Goal: Information Seeking & Learning: Learn about a topic

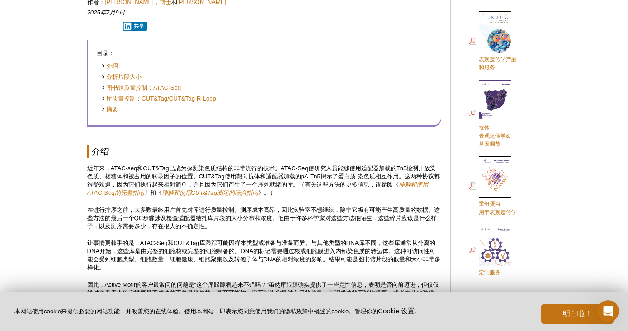
scroll to position [386, 0]
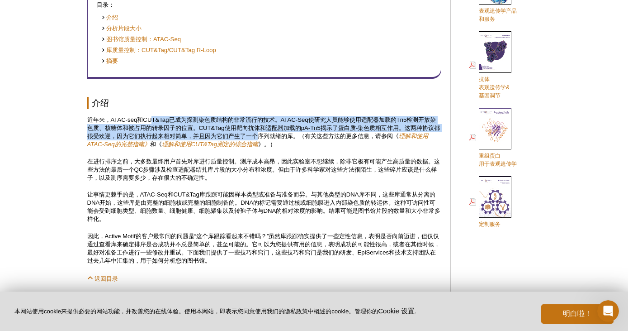
drag, startPoint x: 152, startPoint y: 118, endPoint x: 265, endPoint y: 138, distance: 114.1
click at [265, 138] on p "近年来，ATAC-seq和CUT&Tag已成为探测染色质结构的非常流行的技术。ATAC-Seq使研究人员能够使用适配器加载的Tn5检测开放染色质、核糖体和被占…" at bounding box center [264, 132] width 354 height 33
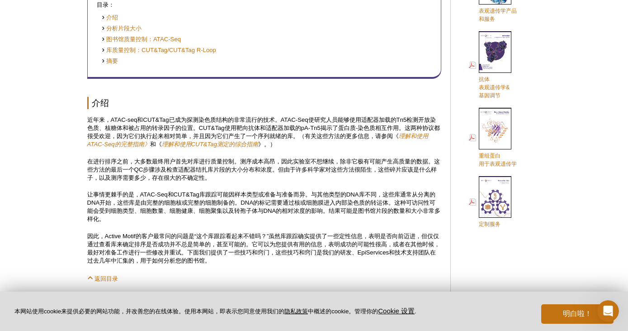
click at [244, 204] on p "让事情更棘手的是，ATAC-Seq和CUT&Tag库跟踪可能因样本类型或准备与准备而异。与其他类型的DNA库不同，这些库通常从分离的DNA开始，这些库是由完整…" at bounding box center [264, 206] width 354 height 33
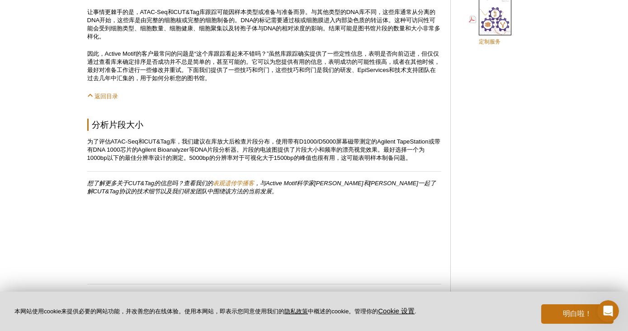
scroll to position [570, 0]
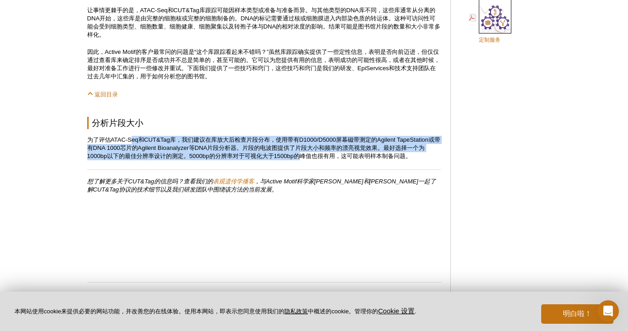
drag, startPoint x: 132, startPoint y: 140, endPoint x: 300, endPoint y: 154, distance: 168.8
click at [300, 154] on p "为了评估ATAC-Seq和CUT&Tag库，我们建议在库放大后检查片段分布，使用带有D1000/D5000屏幕磁带测定的Agilent TapeStation…" at bounding box center [264, 148] width 354 height 24
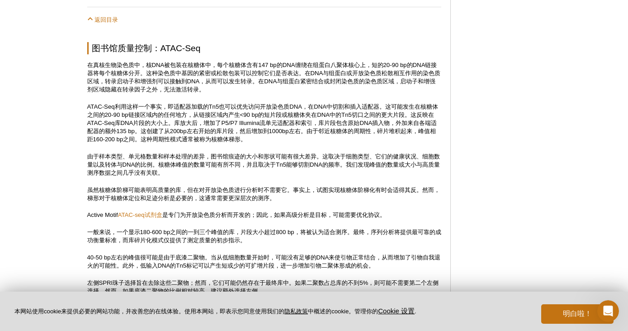
scroll to position [843, 0]
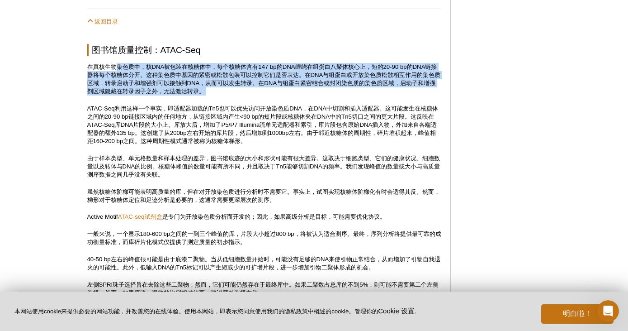
drag, startPoint x: 117, startPoint y: 66, endPoint x: 247, endPoint y: 103, distance: 134.9
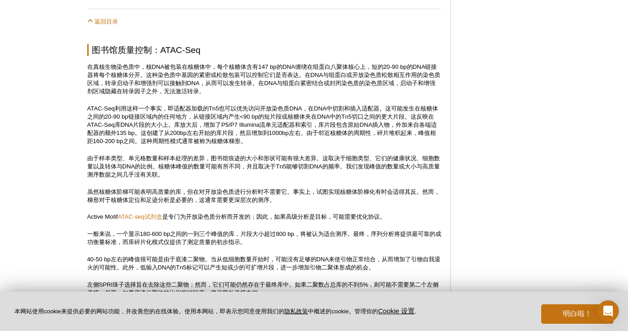
click at [240, 105] on p "ATAC-Seq利用这样一个事实，即适配器加载的Tn5也可以优先访问开放染色质DNA，在DNA中切割和插入适配器。这可能发生在核糖体之间的20-90 bp链接…" at bounding box center [264, 124] width 354 height 41
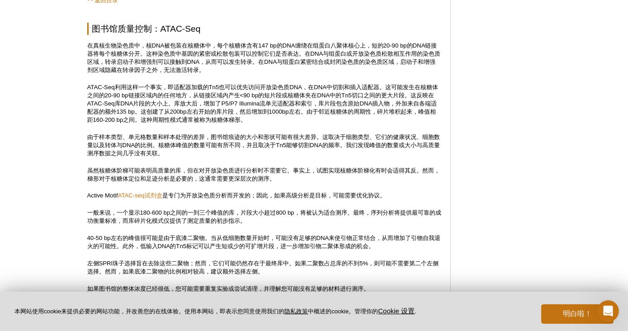
scroll to position [866, 0]
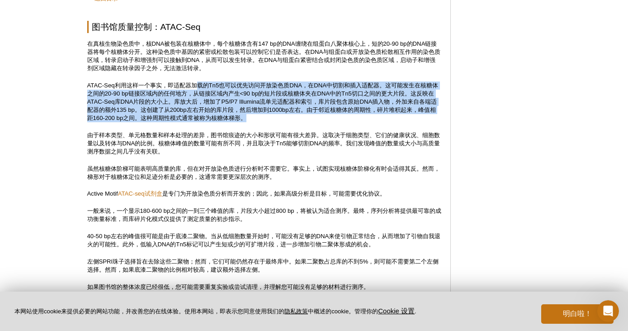
drag, startPoint x: 196, startPoint y: 85, endPoint x: 254, endPoint y: 118, distance: 66.4
click at [254, 118] on p "ATAC-Seq利用这样一个事实，即适配器加载的Tn5也可以优先访问开放染色质DNA，在DNA中切割和插入适配器。这可能发生在核糖体之间的20-90 bp链接…" at bounding box center [264, 101] width 354 height 41
click at [277, 120] on p "ATAC-Seq利用这样一个事实，即适配器加载的Tn5也可以优先访问开放染色质DNA，在DNA中切割和插入适配器。这可能发生在核糖体之间的20-90 bp链接…" at bounding box center [264, 101] width 354 height 41
drag, startPoint x: 267, startPoint y: 118, endPoint x: 201, endPoint y: 85, distance: 73.8
click at [201, 85] on p "ATAC-Seq利用这样一个事实，即适配器加载的Tn5也可以优先访问开放染色质DNA，在DNA中切割和插入适配器。这可能发生在核糖体之间的20-90 bp链接…" at bounding box center [264, 101] width 354 height 41
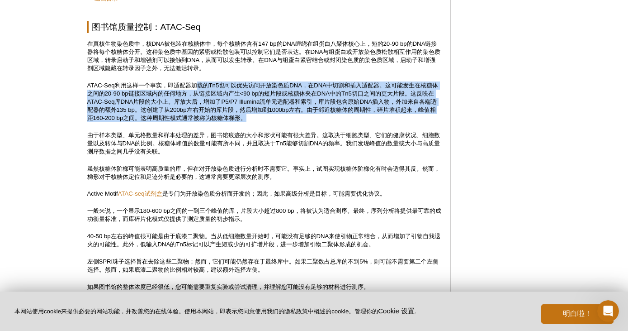
click at [276, 102] on p "ATAC-Seq利用这样一个事实，即适配器加载的Tn5也可以优先访问开放染色质DNA，在DNA中切割和插入适配器。这可能发生在核糖体之间的20-90 bp链接…" at bounding box center [264, 101] width 354 height 41
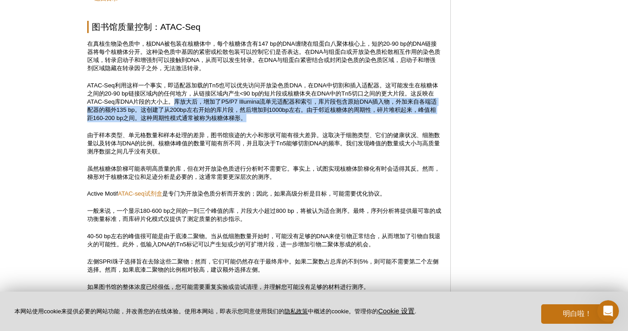
drag, startPoint x: 179, startPoint y: 99, endPoint x: 253, endPoint y: 120, distance: 76.7
click at [253, 120] on p "ATAC-Seq利用这样一个事实，即适配器加载的Tn5也可以优先访问开放染色质DNA，在DNA中切割和插入适配器。这可能发生在核糖体之间的20-90 bp链接…" at bounding box center [264, 101] width 354 height 41
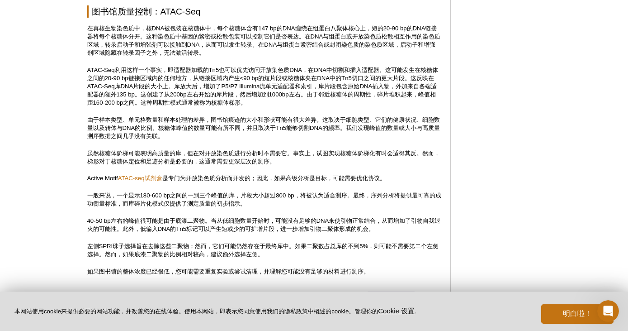
scroll to position [883, 0]
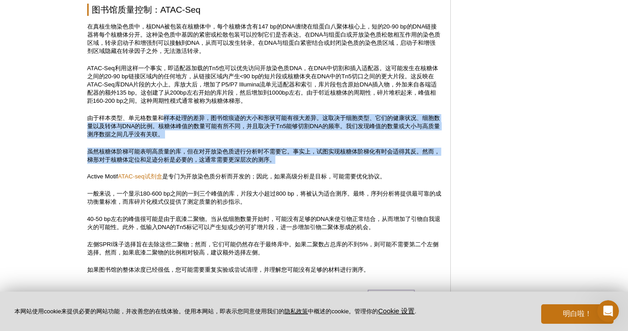
drag, startPoint x: 164, startPoint y: 118, endPoint x: 288, endPoint y: 162, distance: 131.2
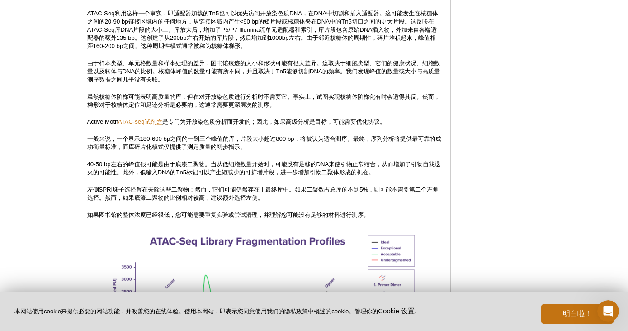
scroll to position [963, 0]
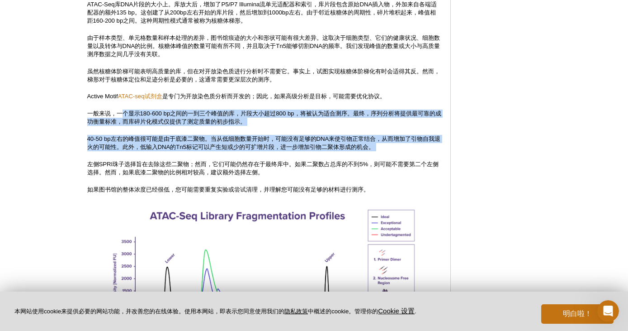
drag, startPoint x: 125, startPoint y: 110, endPoint x: 250, endPoint y: 153, distance: 132.3
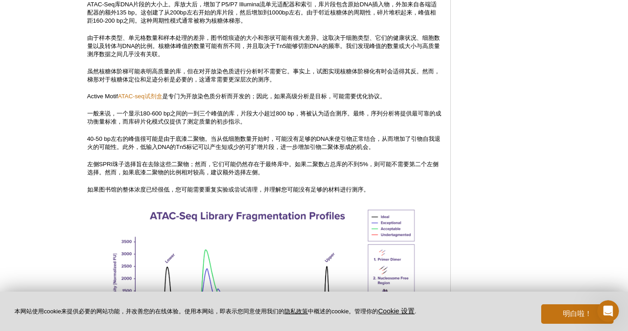
click at [216, 166] on p "左侧SPRI珠子选择旨在去除这些二聚物；然而，它们可能仍然存在于最终库中。如果二聚数占总库的不到5%，则可能不需要第二个左侧选择。然而，如果底漆二聚物的比例相…" at bounding box center [264, 168] width 354 height 16
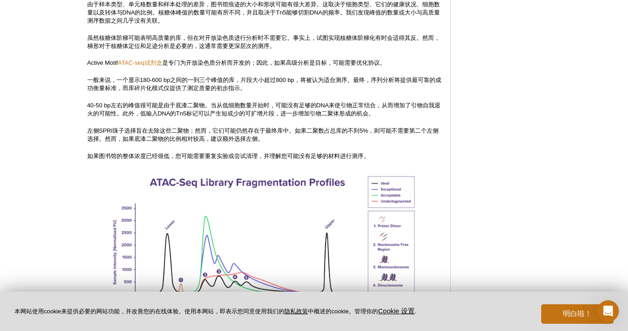
scroll to position [999, 0]
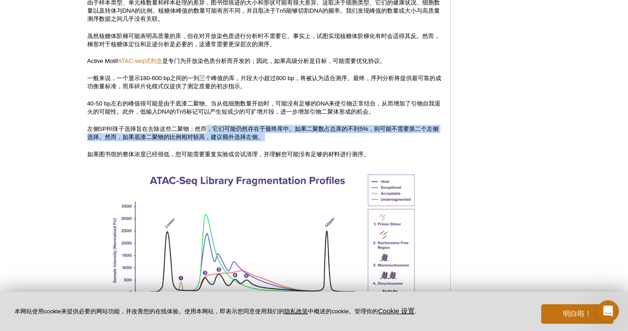
drag, startPoint x: 206, startPoint y: 127, endPoint x: 269, endPoint y: 142, distance: 64.3
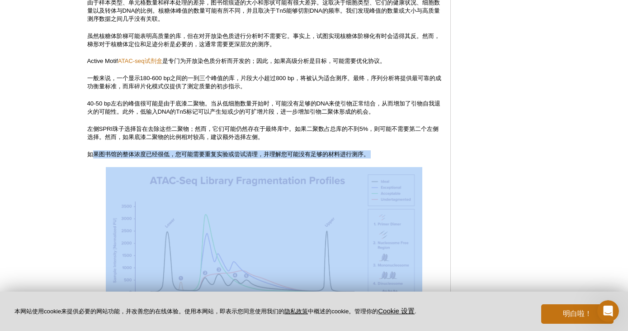
drag, startPoint x: 94, startPoint y: 153, endPoint x: 342, endPoint y: 158, distance: 248.4
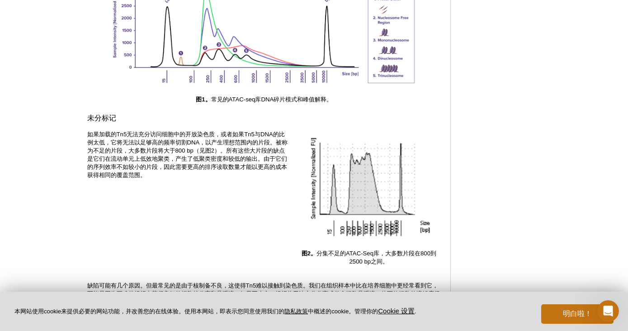
scroll to position [1222, 0]
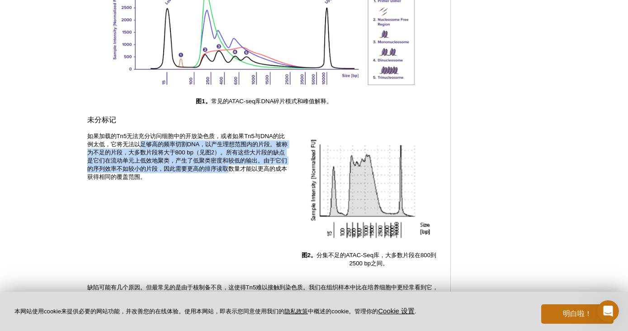
drag, startPoint x: 139, startPoint y: 143, endPoint x: 245, endPoint y: 171, distance: 109.5
click at [245, 171] on p "如果加载的Tn5无法充分访问细胞中的开放染色质，或者如果Tn5与DNA的比例太低，它将无法以足够高的频率切割DNA，以产生理想范围内的片段。被称为不足的片段，…" at bounding box center [188, 156] width 203 height 49
click at [236, 149] on p "如果加载的Tn5无法充分访问细胞中的开放染色质，或者如果Tn5与DNA的比例太低，它将无法以足够高的频率切割DNA，以产生理想范围内的片段。被称为不足的片段，…" at bounding box center [188, 156] width 203 height 49
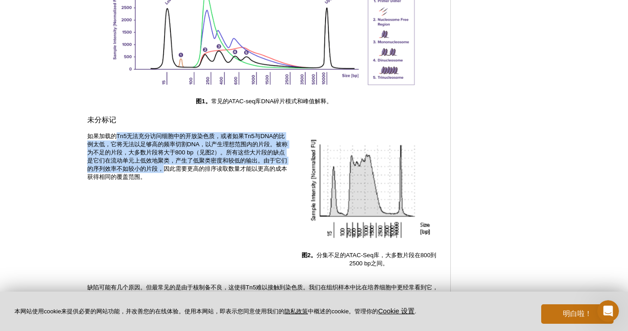
drag, startPoint x: 117, startPoint y: 135, endPoint x: 174, endPoint y: 169, distance: 66.7
click at [174, 169] on p "如果加载的Tn5无法充分访问细胞中的开放染色质，或者如果Tn5与DNA的比例太低，它将无法以足够高的频率切割DNA，以产生理想范围内的片段。被称为不足的片段，…" at bounding box center [188, 156] width 203 height 49
click at [151, 140] on p "如果加载的Tn5无法充分访问细胞中的开放染色质，或者如果Tn5与DNA的比例太低，它将无法以足够高的频率切割DNA，以产生理想范围内的片段。被称为不足的片段，…" at bounding box center [188, 156] width 203 height 49
drag, startPoint x: 116, startPoint y: 135, endPoint x: 215, endPoint y: 169, distance: 105.0
click at [215, 169] on p "如果加载的Tn5无法充分访问细胞中的开放染色质，或者如果Tn5与DNA的比例太低，它将无法以足够高的频率切割DNA，以产生理想范围内的片段。被称为不足的片段，…" at bounding box center [188, 156] width 203 height 49
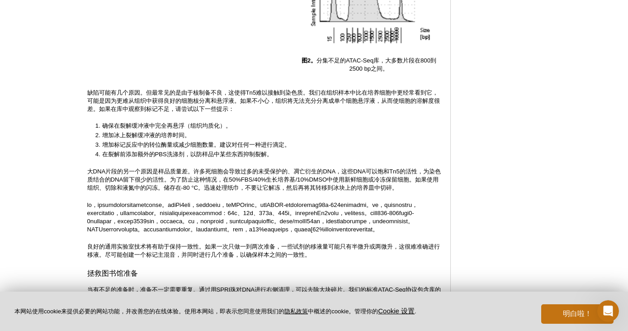
scroll to position [1373, 0]
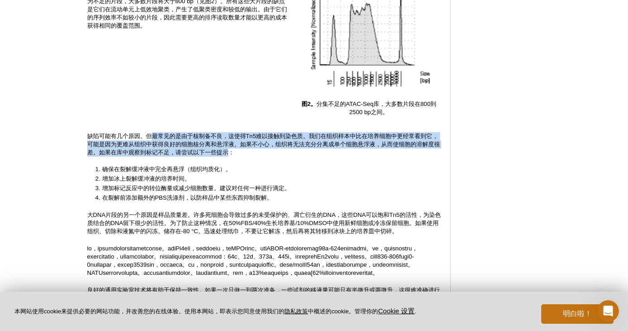
drag, startPoint x: 150, startPoint y: 137, endPoint x: 247, endPoint y: 152, distance: 97.9
click at [247, 152] on p "缺陷可能有几个原因。但最常见的是由于核制备不良，这使得Tn5难以接触到染色质。我们在组织样本中比在培养细胞中更经常看到它，可能是因为更难从组织中获得良好的细胞…" at bounding box center [264, 144] width 354 height 24
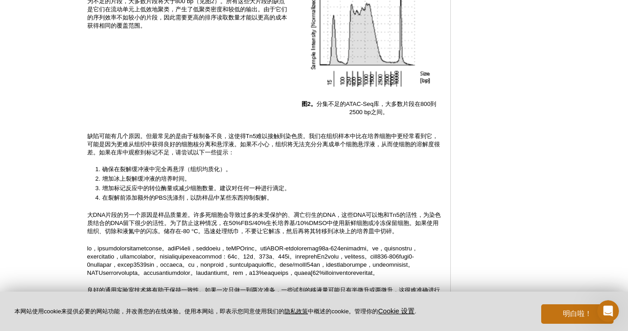
click at [269, 156] on p "缺陷可能有几个原因。但最常见的是由于核制备不良，这使得Tn5难以接触到染色质。我们在组织样本中比在培养细胞中更经常看到它，可能是因为更难从组织中获得良好的细胞…" at bounding box center [264, 144] width 354 height 24
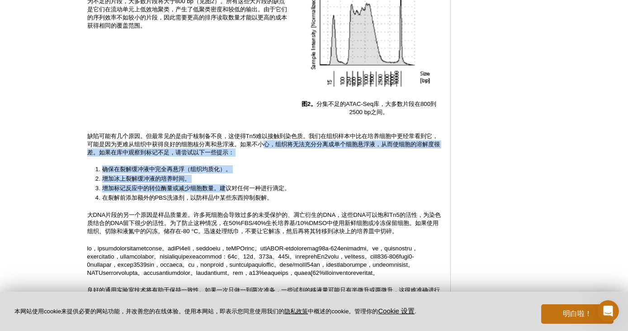
drag, startPoint x: 279, startPoint y: 147, endPoint x: 225, endPoint y: 188, distance: 67.5
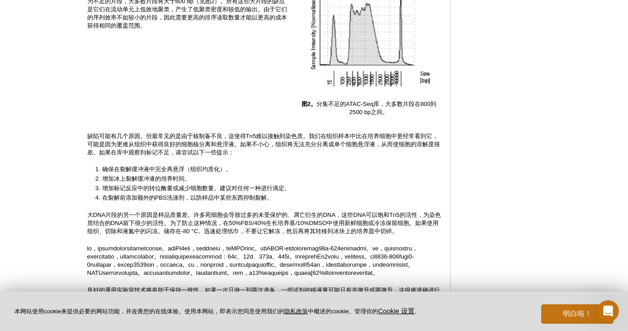
click at [234, 192] on li "增加标记反应中的转位酶量或减少细胞数量。建议对任何一种进行滴定。" at bounding box center [267, 188] width 331 height 8
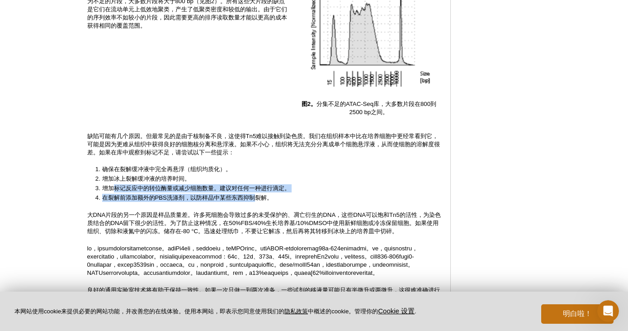
drag, startPoint x: 115, startPoint y: 189, endPoint x: 260, endPoint y: 200, distance: 145.1
click at [260, 200] on ol "确保在裂解缓冲液中完全再悬浮（组织均质化）。 增加冰上裂解缓冲液的培养时间。 增加标记反应中的转位酶量或减少细胞数量。建议对任何一种进行滴定。 在裂解前添加额…" at bounding box center [260, 183] width 346 height 37
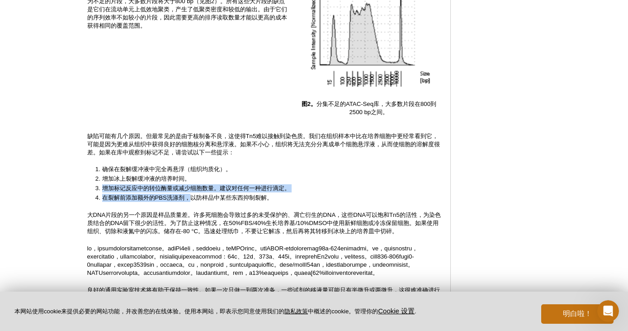
drag, startPoint x: 190, startPoint y: 200, endPoint x: 158, endPoint y: 183, distance: 36.0
click at [158, 183] on ol "确保在裂解缓冲液中完全再悬浮（组织均质化）。 增加冰上裂解缓冲液的培养时间。 增加标记反应中的转位酶量或减少细胞数量。建议对任何一种进行滴定。 在裂解前添加额…" at bounding box center [260, 183] width 346 height 37
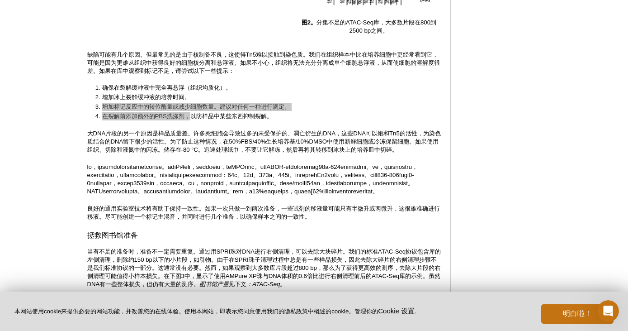
scroll to position [1464, 0]
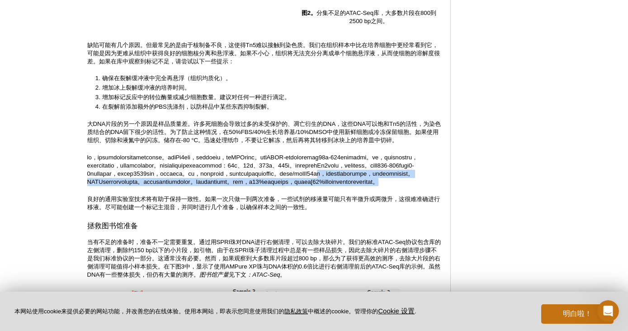
drag, startPoint x: 215, startPoint y: 189, endPoint x: 236, endPoint y: 204, distance: 26.2
click at [236, 186] on p at bounding box center [264, 169] width 354 height 33
click at [237, 186] on p at bounding box center [264, 169] width 354 height 33
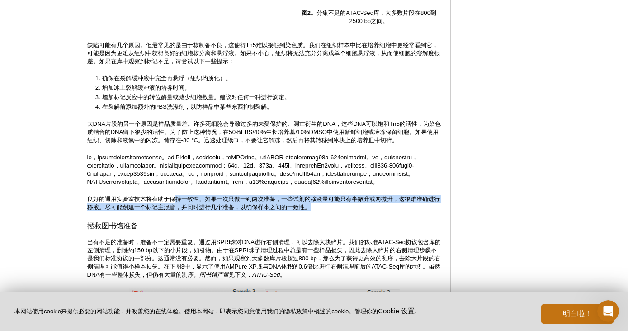
drag, startPoint x: 174, startPoint y: 226, endPoint x: 339, endPoint y: 231, distance: 165.2
click at [339, 211] on p "良好的通用实验室技术将有助于保持一致性。如果一次只做一到两次准备，一些试剂的移液量可能只有半微升或两微升，这很难准确进行移液。尽可能创建一个标记主混音，并同时…" at bounding box center [264, 203] width 354 height 16
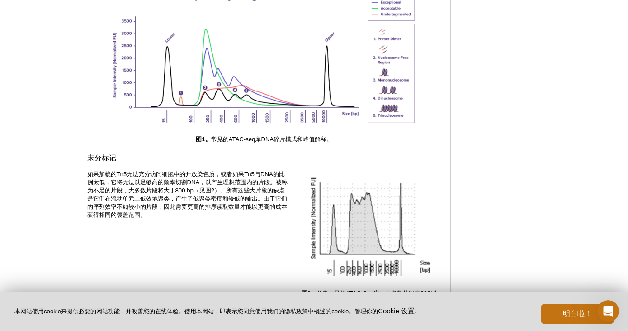
scroll to position [1257, 0]
